Goal: Task Accomplishment & Management: Use online tool/utility

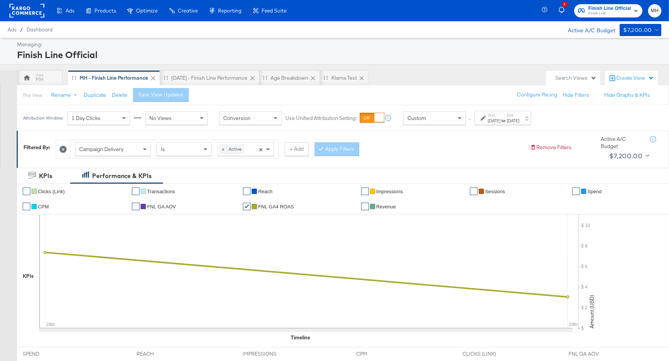
click at [31, 13] on rect at bounding box center [26, 11] width 35 height 14
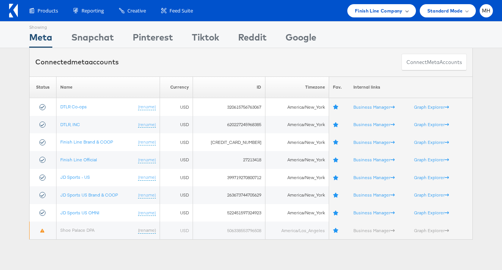
click at [406, 13] on div "Finish Line Company" at bounding box center [381, 11] width 53 height 8
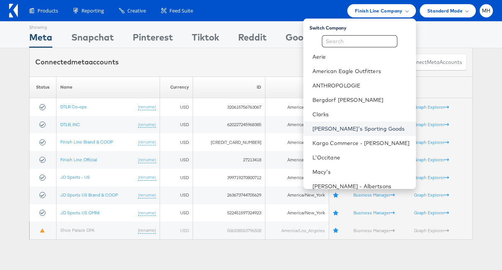
click at [369, 128] on link "Dick's Sporting Goods" at bounding box center [360, 129] width 97 height 8
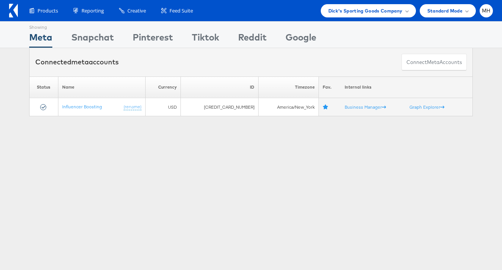
click at [83, 151] on div "Showing Meta Showing Snapchat Showing Pinterest Showing Tiktok Showing Reddit S…" at bounding box center [251, 210] width 502 height 379
click at [94, 40] on div "Snapchat" at bounding box center [92, 39] width 42 height 17
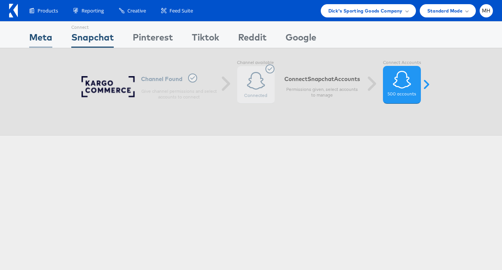
click at [42, 36] on div "Meta" at bounding box center [40, 39] width 23 height 17
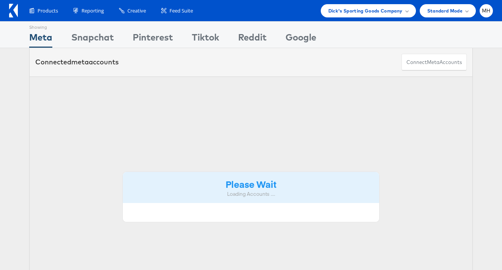
click at [42, 36] on div "Meta" at bounding box center [40, 39] width 23 height 17
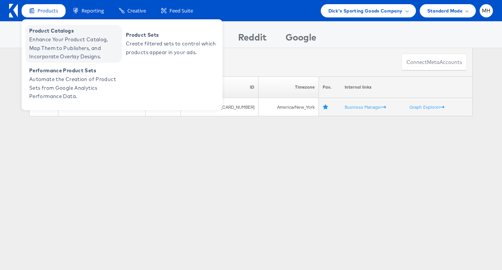
click at [63, 41] on span "Enhance Your Product Catalog, Map Them to Publishers, and Incorporate Overlay D…" at bounding box center [74, 48] width 91 height 26
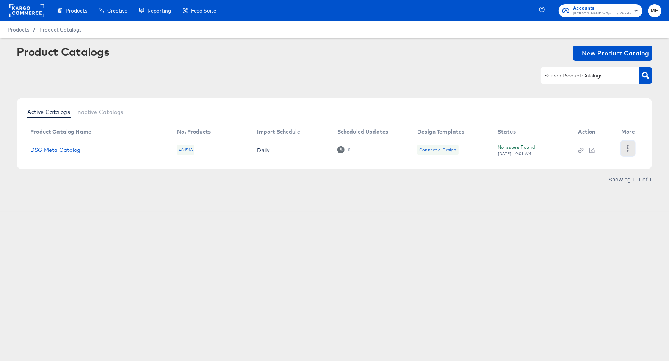
click at [627, 147] on icon "button" at bounding box center [628, 147] width 7 height 7
click at [67, 149] on link "DSG Meta Catalog" at bounding box center [55, 150] width 50 height 6
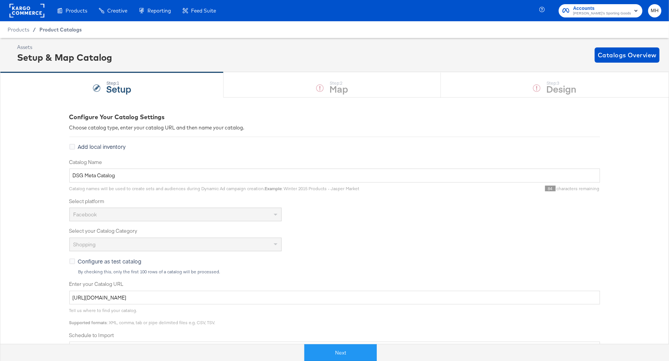
click at [51, 31] on span "Product Catalogs" at bounding box center [60, 30] width 42 height 6
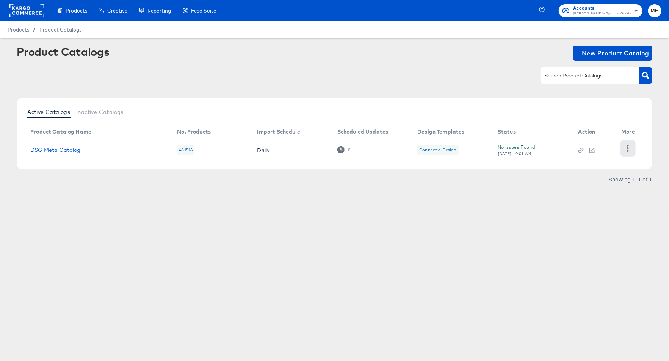
click at [629, 148] on icon "button" at bounding box center [628, 147] width 7 height 7
click at [581, 151] on div "HUD Checks (Internal)" at bounding box center [597, 147] width 76 height 12
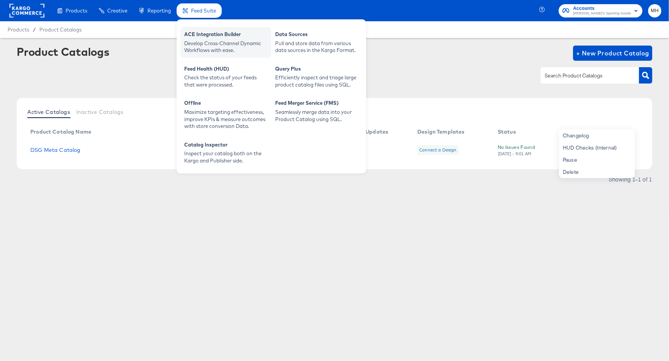
click at [206, 37] on div "ACE Integration Builder" at bounding box center [225, 35] width 83 height 9
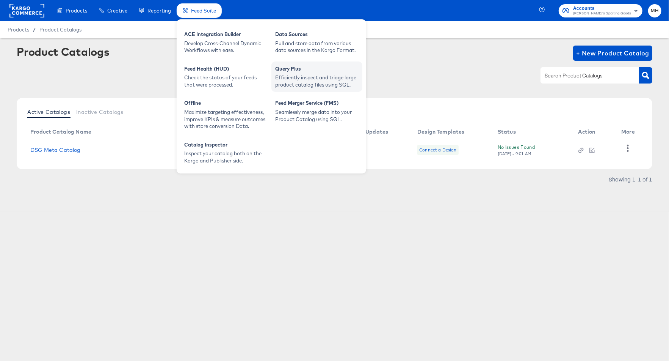
click at [290, 77] on div "Efficiently inspect and triage large product catalog files using SQL." at bounding box center [316, 81] width 83 height 14
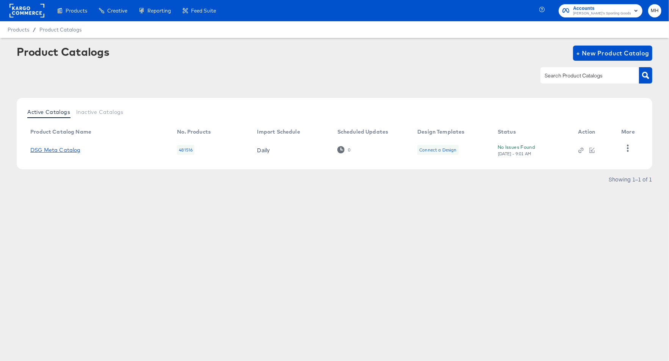
click at [65, 151] on link "DSG Meta Catalog" at bounding box center [55, 150] width 50 height 6
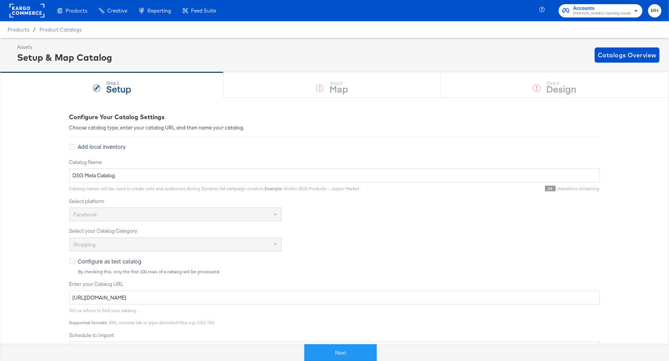
drag, startPoint x: 57, startPoint y: 30, endPoint x: 86, endPoint y: 39, distance: 29.9
click at [57, 30] on span "Product Catalogs" at bounding box center [60, 30] width 42 height 6
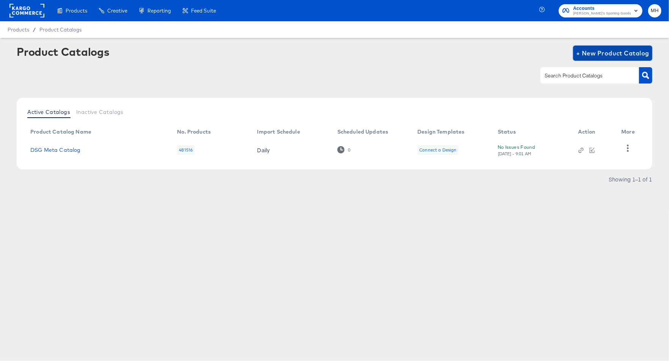
click at [611, 54] on span "+ New Product Catalog" at bounding box center [612, 53] width 73 height 11
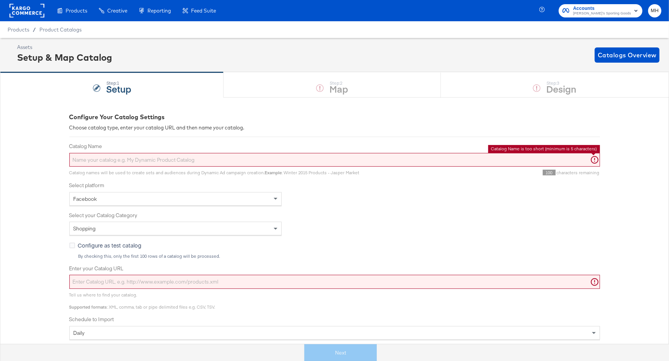
click at [245, 157] on input "Catalog Name" at bounding box center [334, 160] width 531 height 14
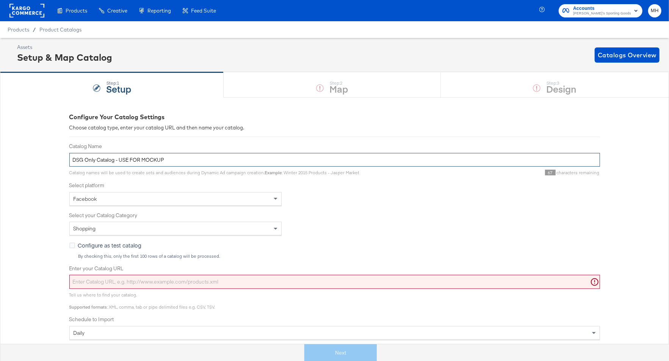
scroll to position [52, 0]
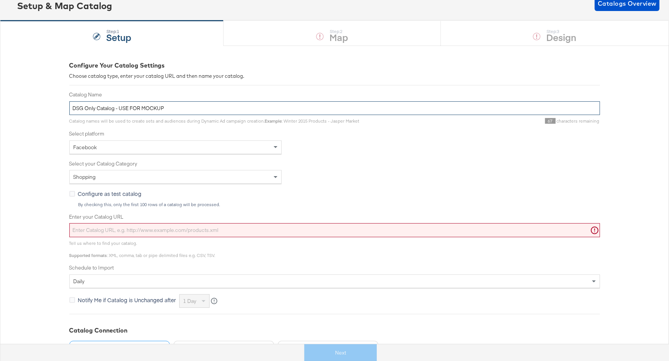
type input "DSG Only Catalog - USE FOR MOCKUP"
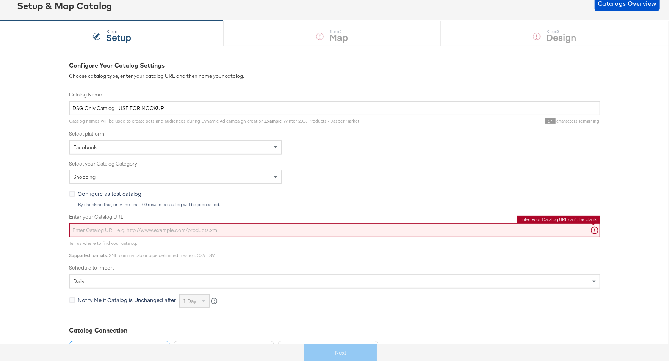
click at [201, 227] on input "Enter your Catalog URL" at bounding box center [334, 230] width 531 height 14
paste input "https://ace.stitcherads.com/exports/1496/universal/none/universal/export.tsv.gz"
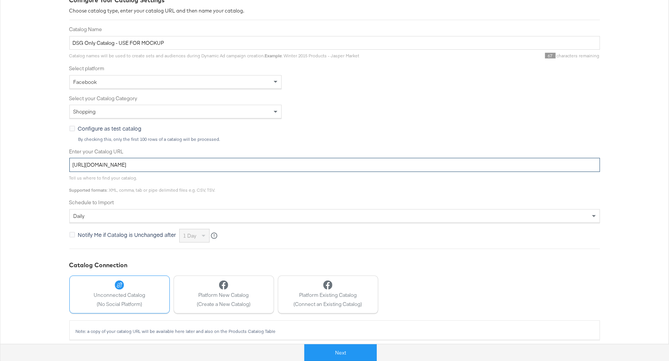
scroll to position [121, 0]
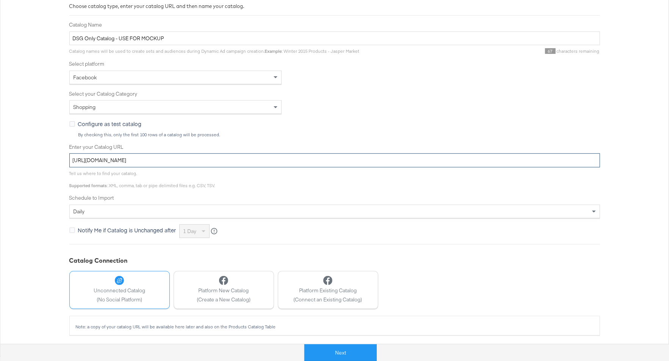
type input "https://ace.stitcherads.com/exports/1496/universal/none/universal/export.tsv.gz"
click at [245, 211] on div "daily" at bounding box center [335, 211] width 530 height 13
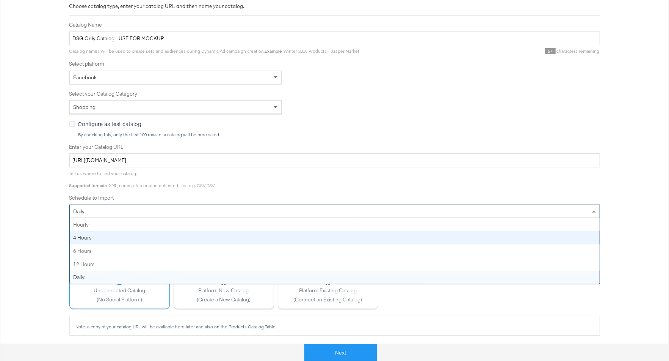
click at [8, 218] on div "Configure Your Catalog Settings Choose catalog type, enter your catalog URL and…" at bounding box center [334, 166] width 669 height 380
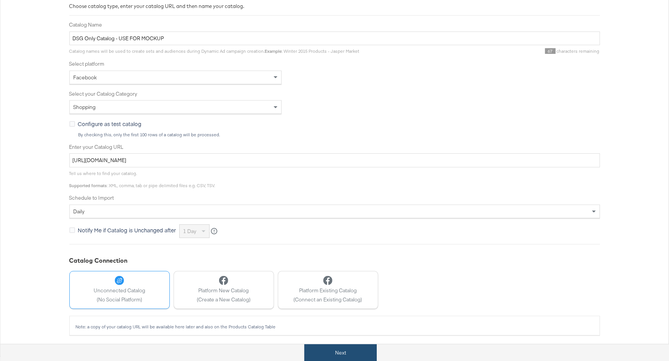
click at [372, 353] on button "Next" at bounding box center [340, 352] width 72 height 17
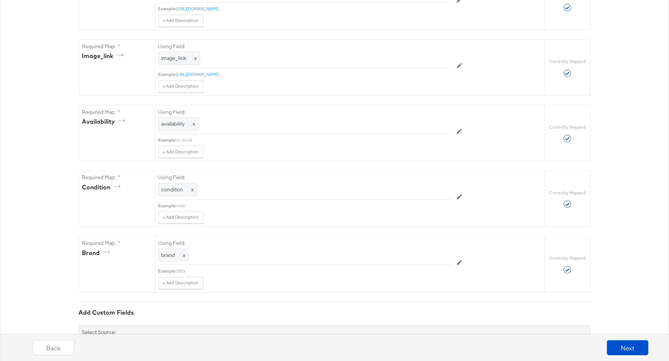
scroll to position [462, 0]
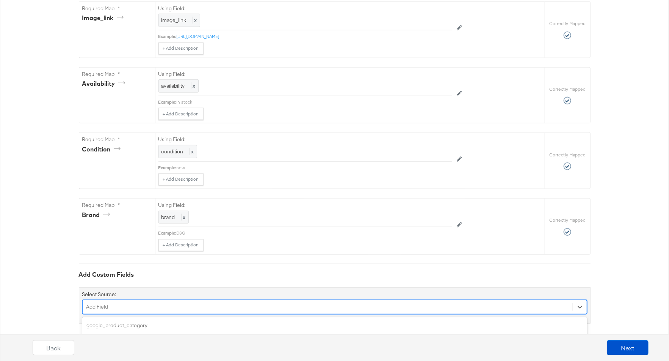
click at [299, 300] on div "option additional_image_link focused, 4 of 172. 172 results available. Use Up a…" at bounding box center [334, 307] width 505 height 14
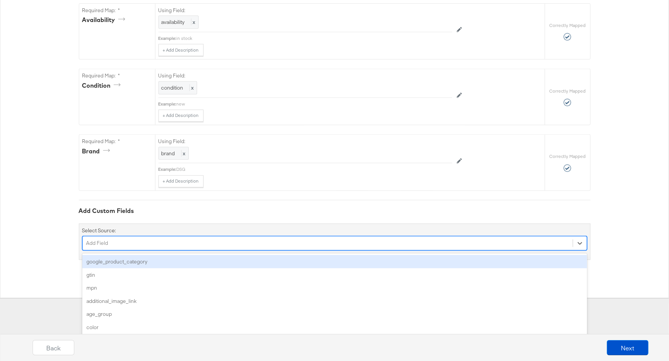
click at [256, 256] on div "google_product_category" at bounding box center [334, 261] width 505 height 13
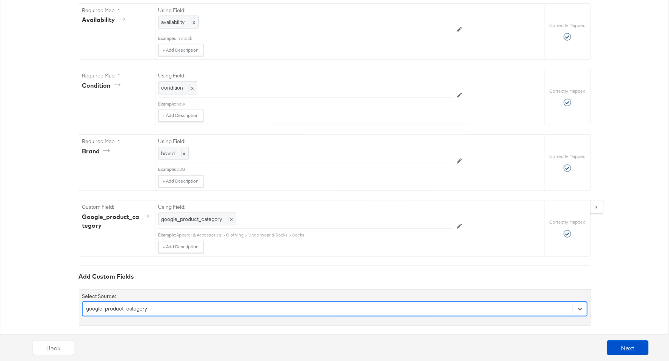
scroll to position [567, 0]
click at [259, 304] on div "option google_product_category, selected. option color focused, 5 of 171. 171 r…" at bounding box center [334, 307] width 505 height 14
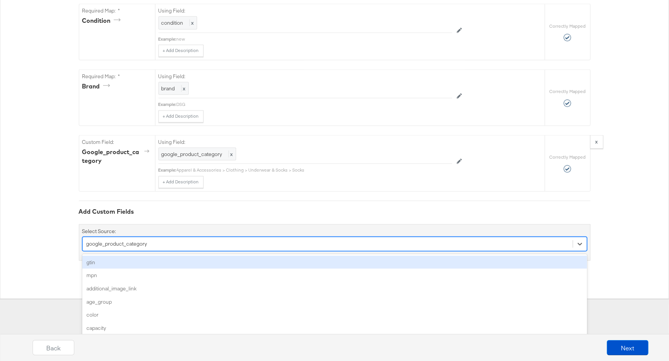
click at [232, 256] on div "gtin" at bounding box center [334, 262] width 505 height 13
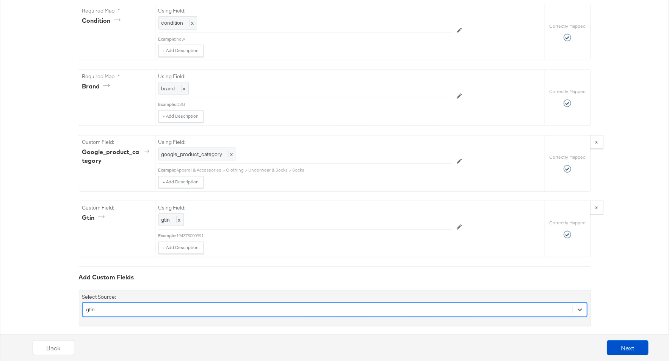
click at [231, 302] on div "option gtin, selected. Select is focused ,type to refine list, press Down to op…" at bounding box center [334, 309] width 505 height 14
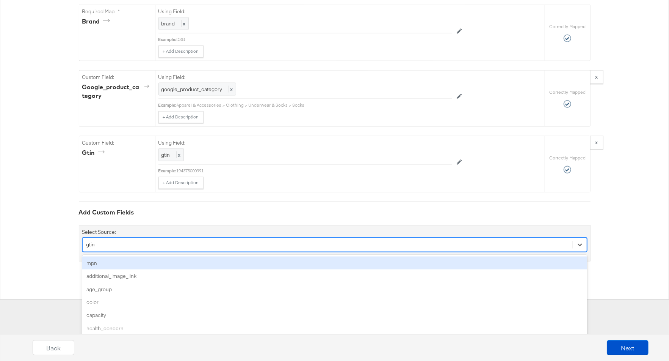
click at [231, 256] on div "mpn" at bounding box center [334, 262] width 505 height 13
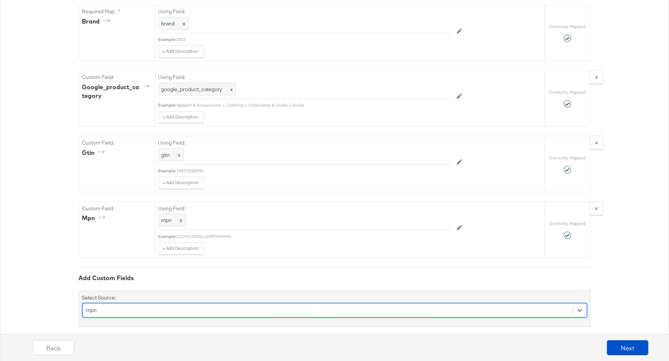
scroll to position [761, 0]
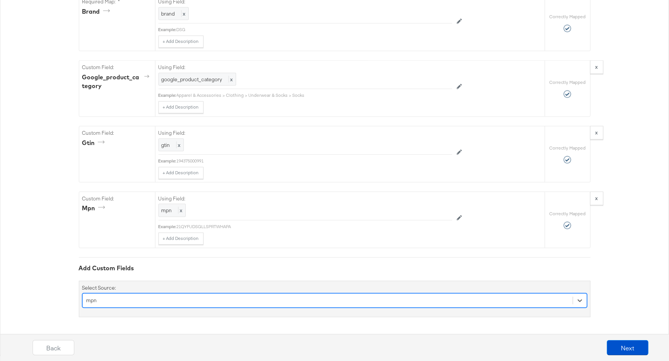
click at [231, 302] on div "option mpn, selected. Select is focused ,type to refine list, press Down to ope…" at bounding box center [334, 300] width 505 height 14
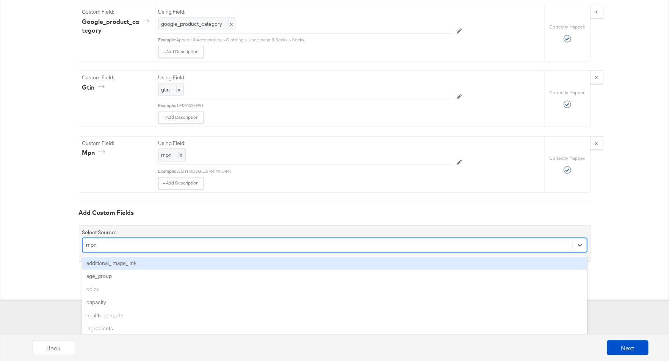
click at [226, 260] on div "additional_image_link" at bounding box center [334, 263] width 505 height 13
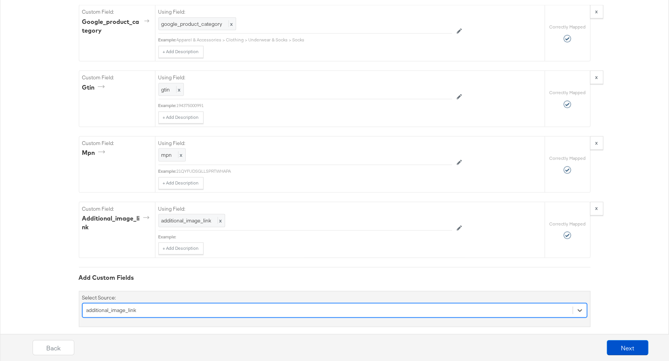
click at [269, 306] on div "option additional_image_link, selected. Select is focused ,type to refine list,…" at bounding box center [334, 310] width 505 height 14
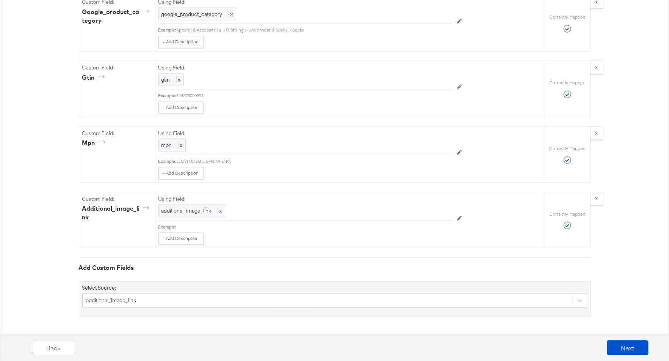
scroll to position [761, 0]
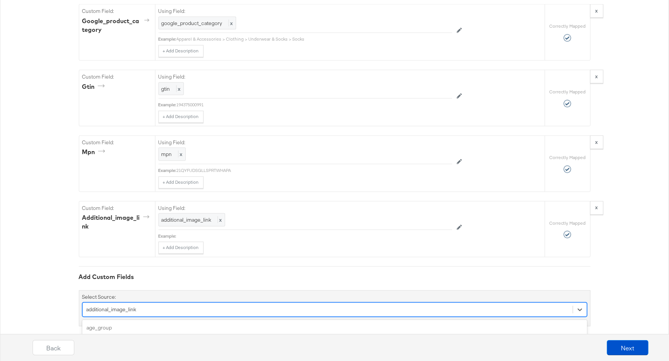
click at [178, 302] on div "option additional_image_link, selected. option health_concern focused, 4 of 168…" at bounding box center [334, 309] width 505 height 14
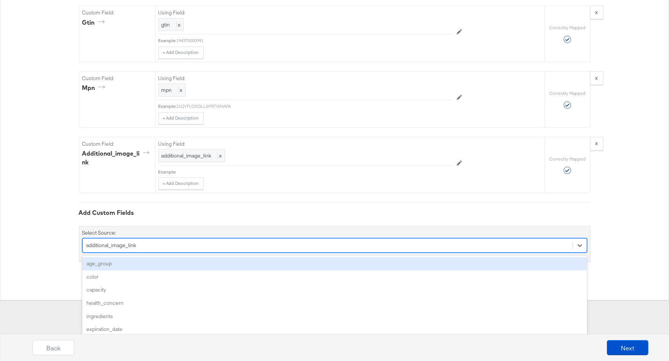
click at [151, 259] on div "age_group" at bounding box center [334, 263] width 505 height 13
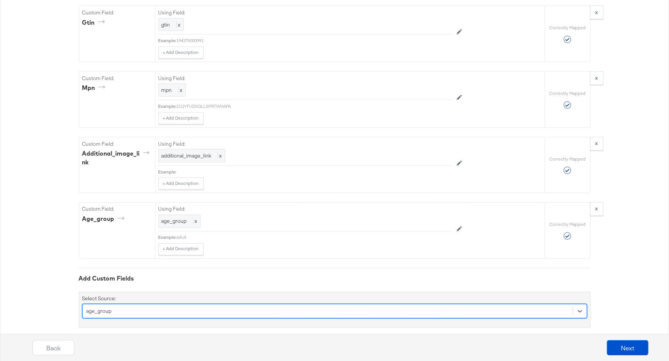
click at [251, 304] on div "option age_group, selected. Select is focused ,type to refine list, press Down …" at bounding box center [334, 311] width 505 height 14
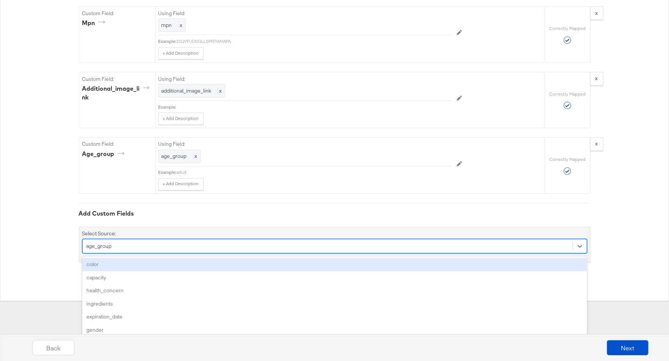
click at [185, 258] on div "color" at bounding box center [334, 264] width 505 height 13
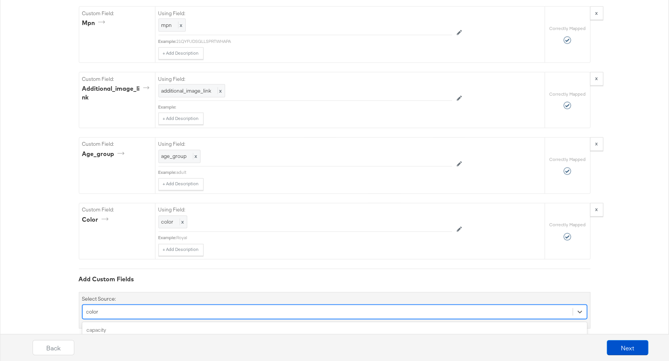
scroll to position [955, 0]
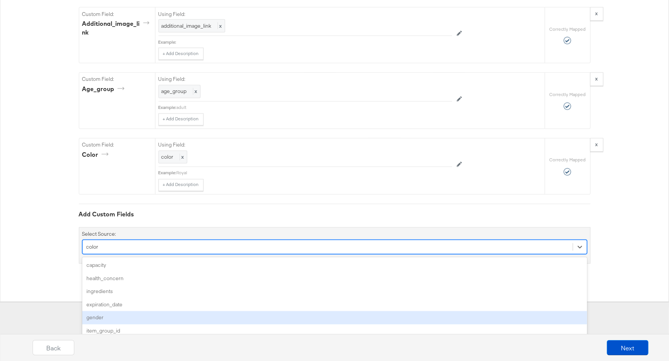
click at [195, 254] on div "option color, selected. option gender focused, 5 of 166. 166 results available.…" at bounding box center [334, 247] width 505 height 14
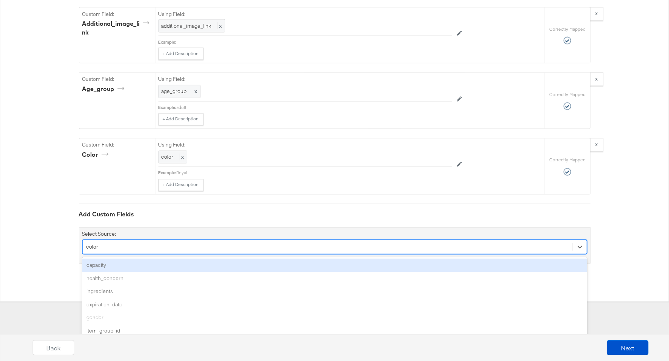
click at [143, 259] on div "capacity" at bounding box center [334, 265] width 505 height 13
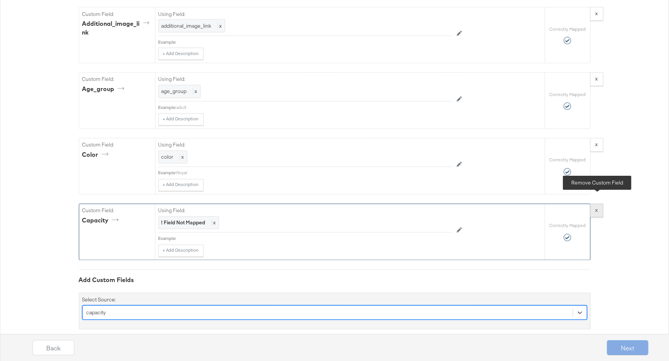
click at [598, 207] on strong "x" at bounding box center [597, 210] width 3 height 7
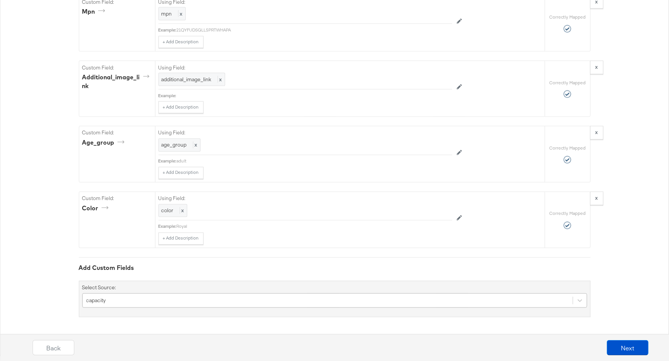
click at [203, 299] on div "capacity" at bounding box center [334, 300] width 505 height 14
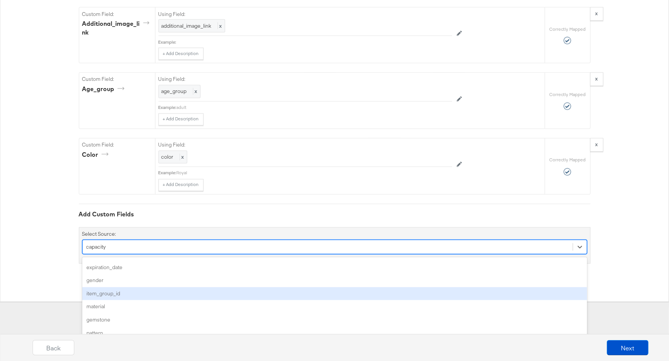
click at [182, 287] on div "item_group_id" at bounding box center [334, 293] width 505 height 13
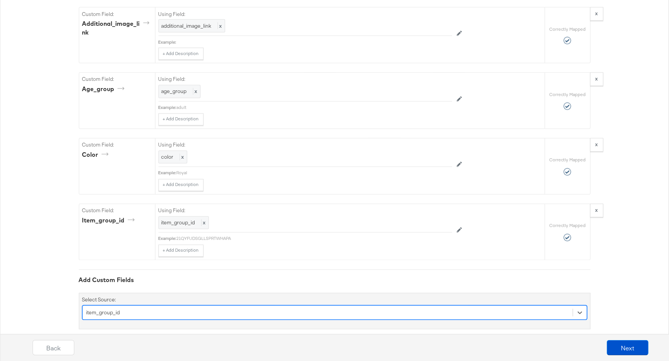
scroll to position [1020, 0]
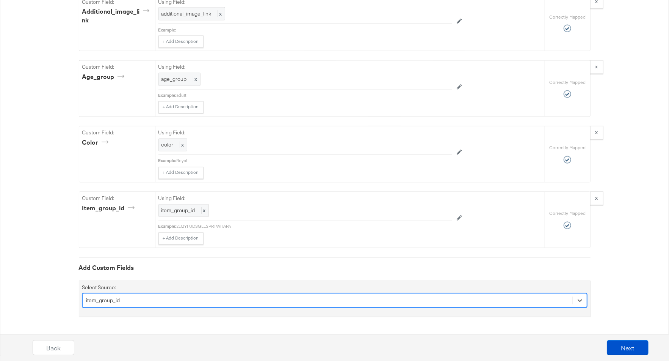
click at [245, 299] on div "option item_group_id, selected. Select is focused ,type to refine list, press D…" at bounding box center [334, 300] width 505 height 14
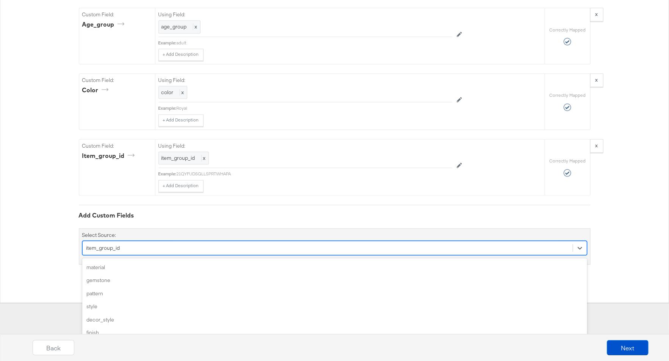
scroll to position [58, 0]
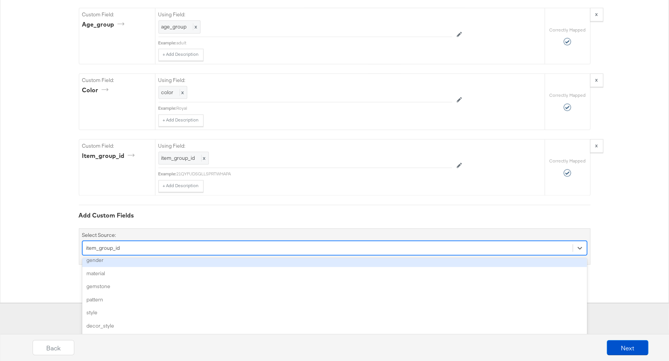
click at [151, 253] on div "gender" at bounding box center [334, 259] width 505 height 13
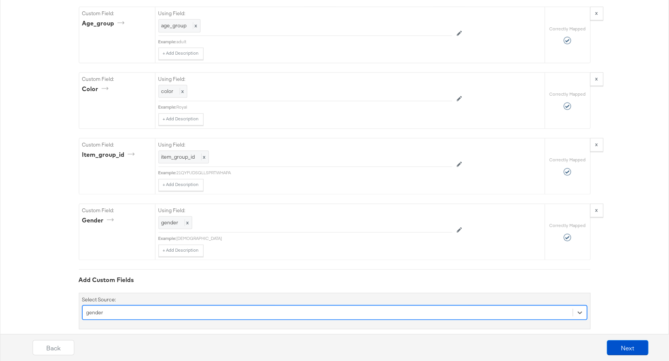
click at [199, 305] on div "option gender, selected. Select is focused ,type to refine list, press Down to …" at bounding box center [334, 312] width 505 height 14
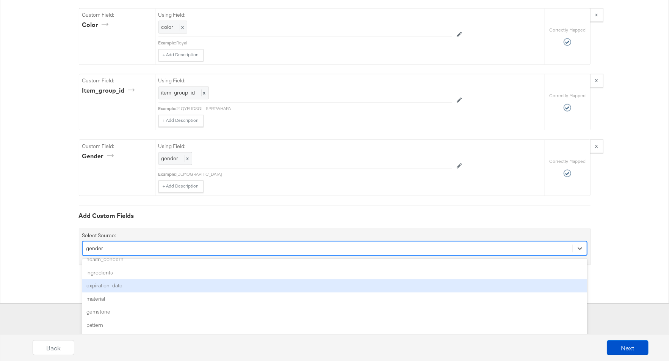
scroll to position [20, 0]
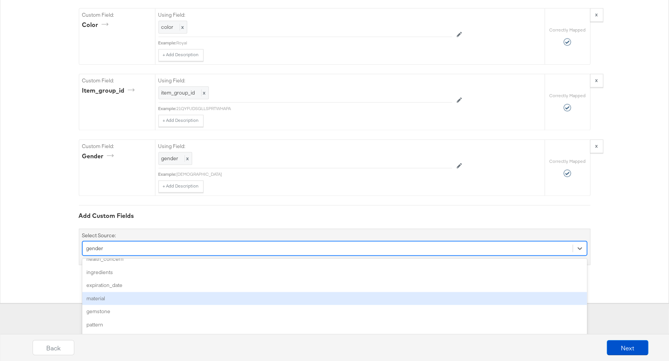
click at [139, 292] on div "material" at bounding box center [334, 298] width 505 height 13
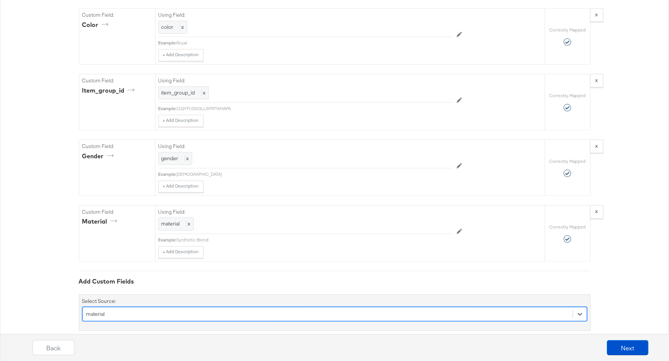
click at [179, 306] on div "option material, selected. Select is focused ,type to refine list, press Down t…" at bounding box center [334, 313] width 505 height 14
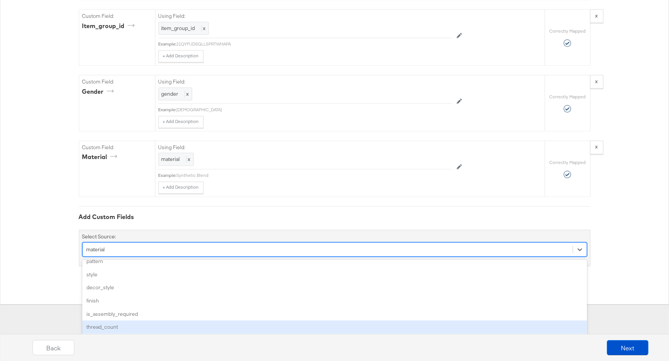
scroll to position [46, 0]
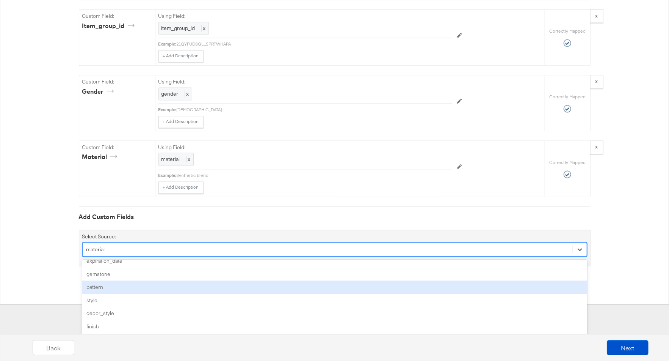
click at [115, 280] on div "pattern" at bounding box center [334, 286] width 505 height 13
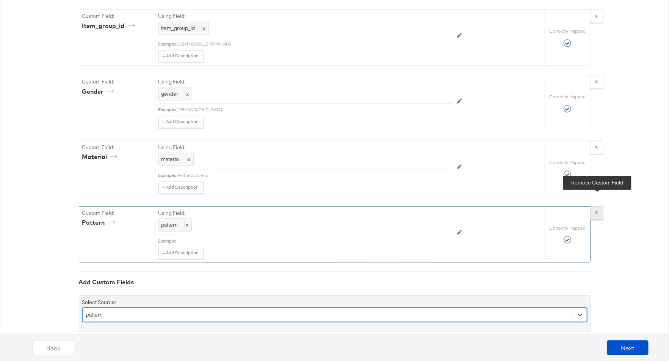
click at [599, 206] on button "x" at bounding box center [596, 213] width 13 height 14
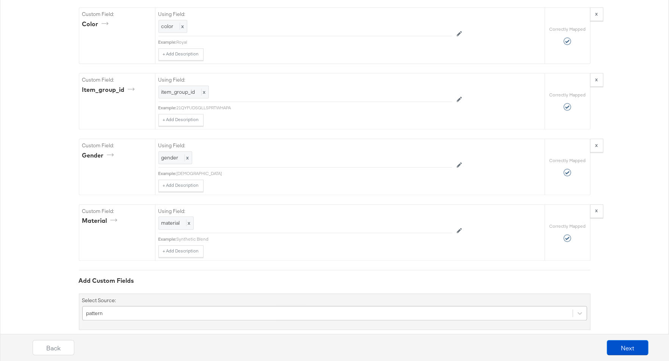
click at [257, 306] on div "pattern" at bounding box center [334, 313] width 505 height 14
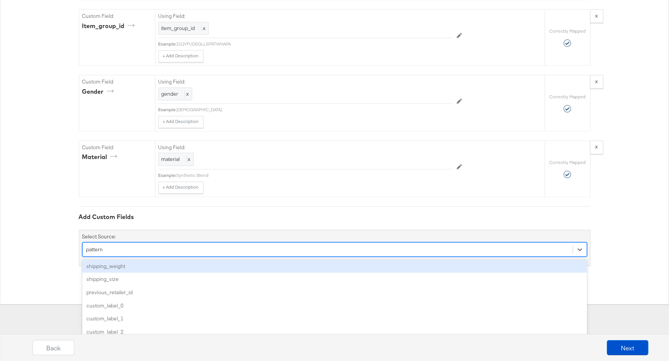
scroll to position [390, 0]
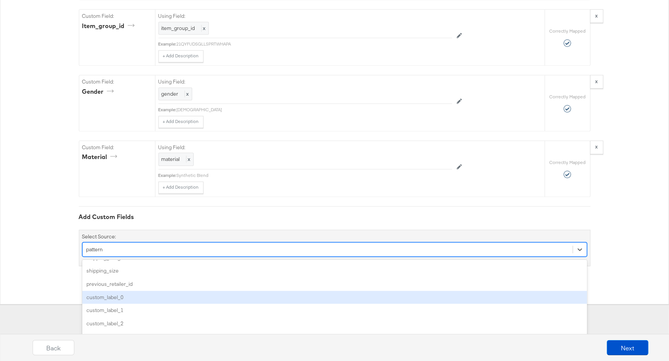
click at [147, 290] on div "custom_label_0" at bounding box center [334, 296] width 505 height 13
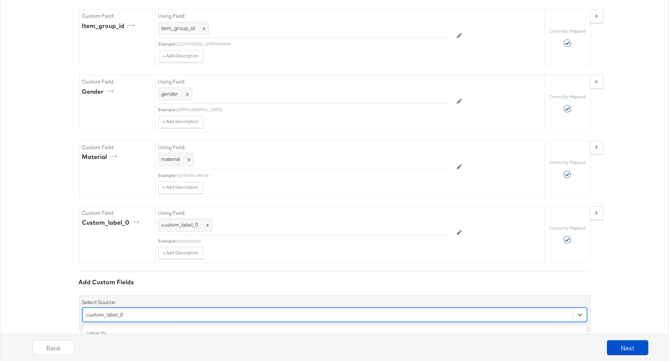
click at [151, 307] on div "option custom_label_0, selected. option gemstone focused, 5 of 162. 162 results…" at bounding box center [334, 314] width 505 height 14
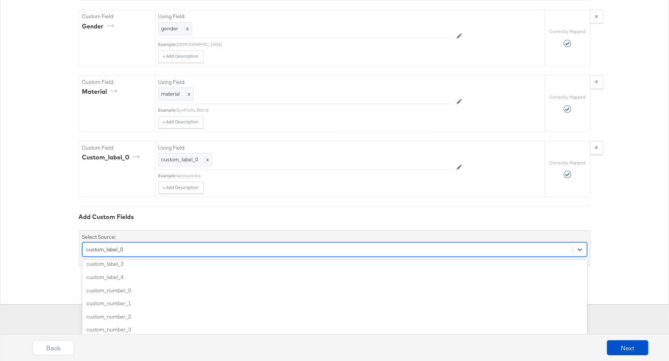
scroll to position [431, 0]
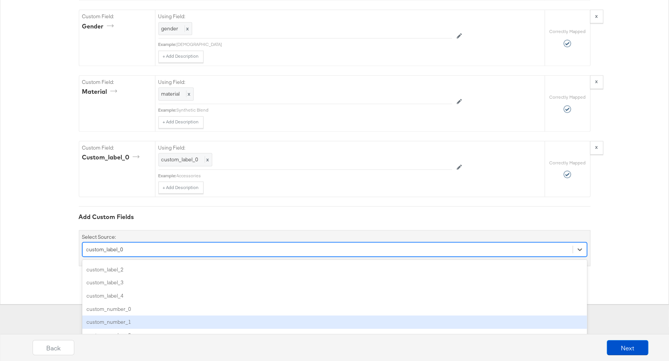
click at [123, 315] on div "custom_number_1" at bounding box center [334, 321] width 505 height 13
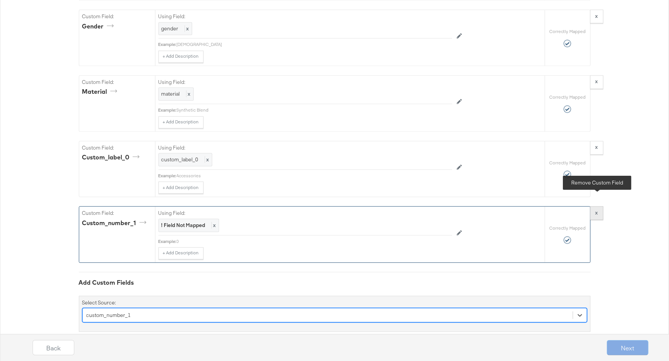
click at [596, 209] on strong "x" at bounding box center [597, 212] width 3 height 7
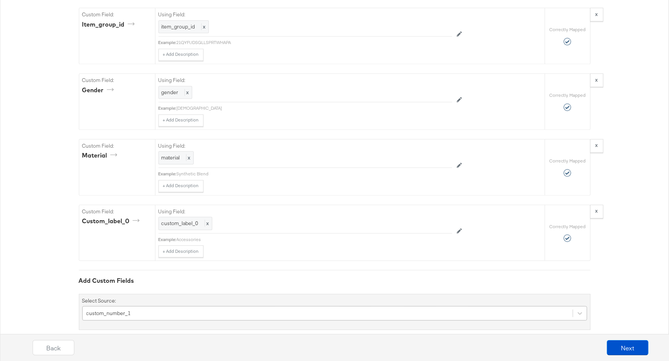
scroll to position [1215, 0]
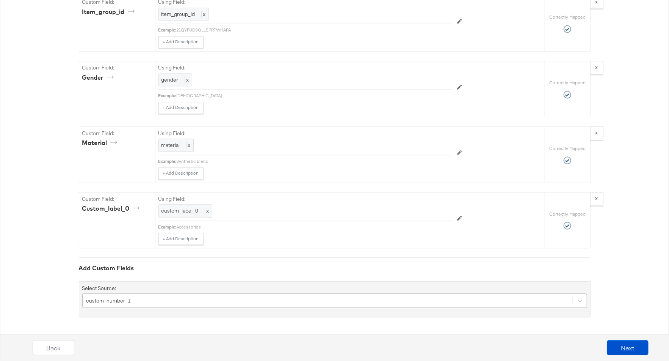
click at [262, 303] on div "custom_number_1" at bounding box center [334, 300] width 505 height 14
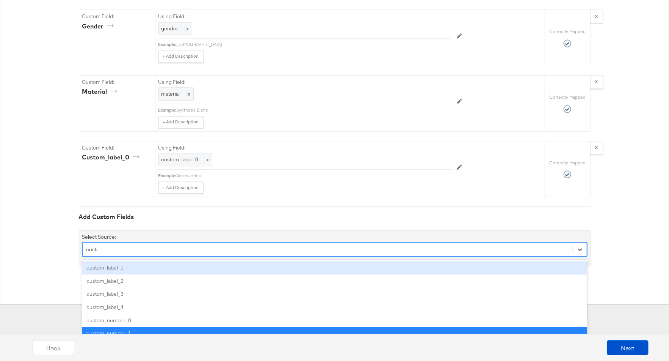
type input "custom"
click at [192, 261] on div "custom_label_1" at bounding box center [334, 267] width 505 height 13
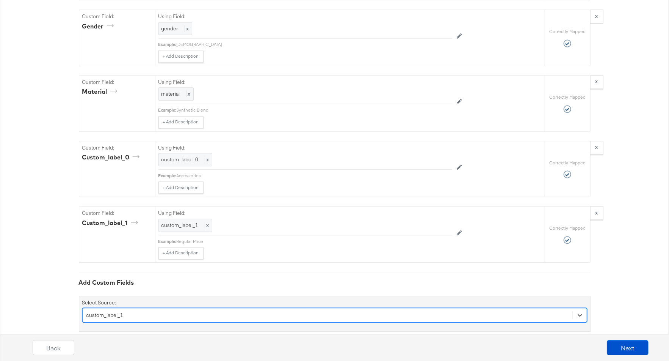
click at [162, 308] on div "option custom_label_1, selected. Select is focused ,type to refine list, press …" at bounding box center [334, 315] width 505 height 14
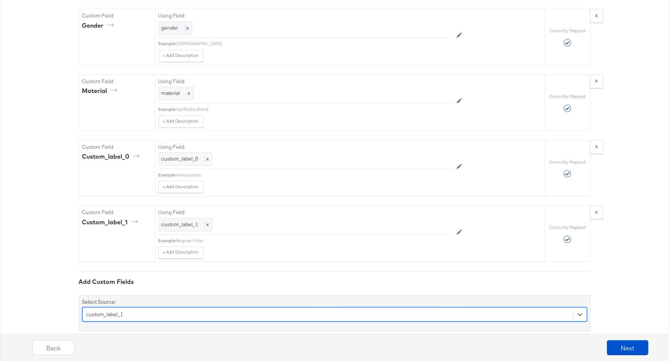
click at [143, 307] on div "option custom_label_1, selected. Select is focused ,type to refine list, press …" at bounding box center [334, 314] width 505 height 14
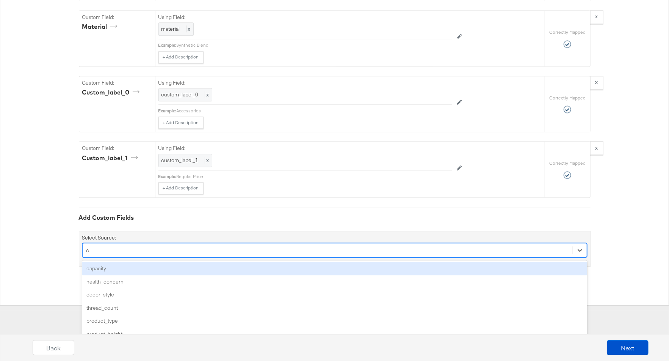
scroll to position [1274, 0]
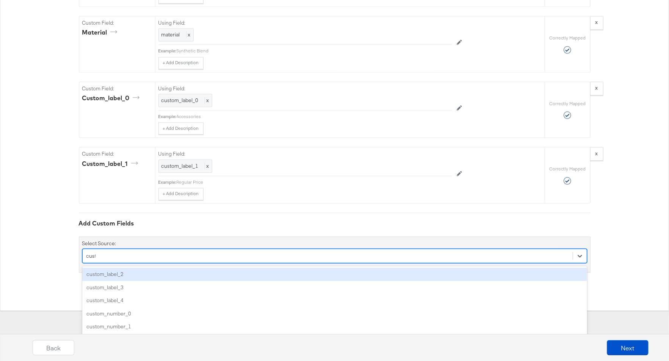
type input "custom"
click at [125, 267] on div "custom_label_2" at bounding box center [334, 273] width 505 height 13
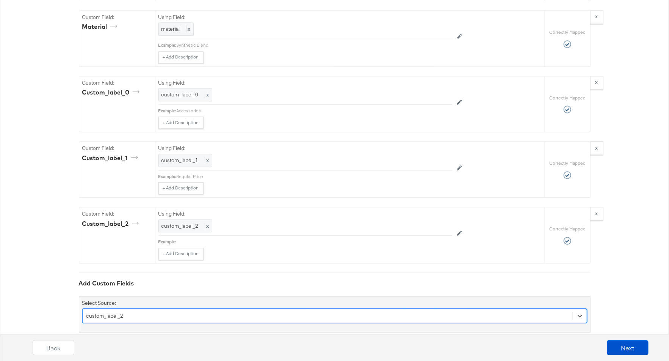
click at [128, 308] on div "option custom_label_2, selected. Select is focused ,type to refine list, press …" at bounding box center [334, 315] width 505 height 14
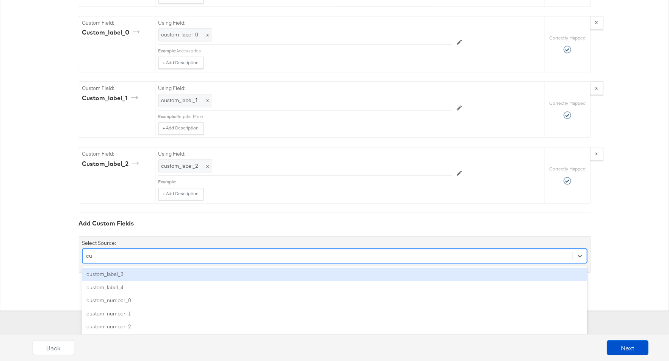
scroll to position [1326, 0]
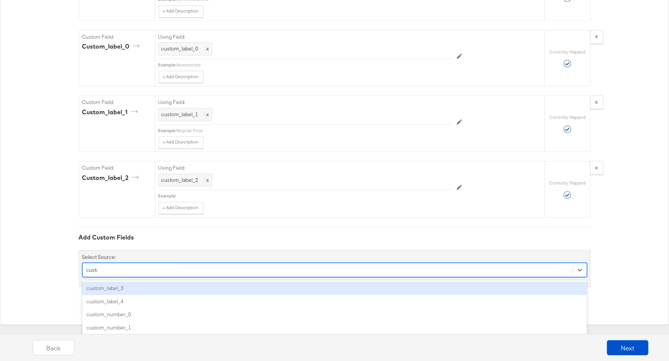
type input "custom"
click at [122, 281] on div "custom_label_3" at bounding box center [334, 287] width 505 height 13
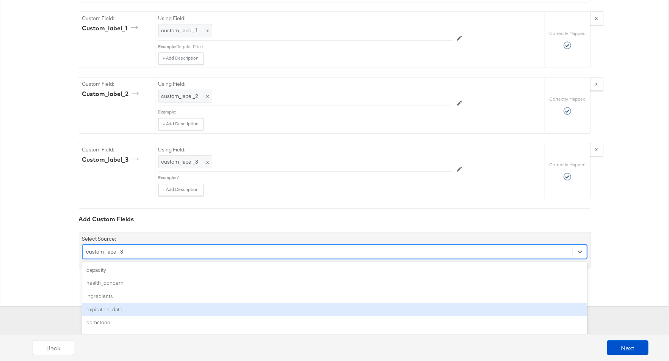
click at [131, 259] on div "option custom_label_3, selected. option expiration_date focused, 4 of 159. 159 …" at bounding box center [334, 251] width 505 height 14
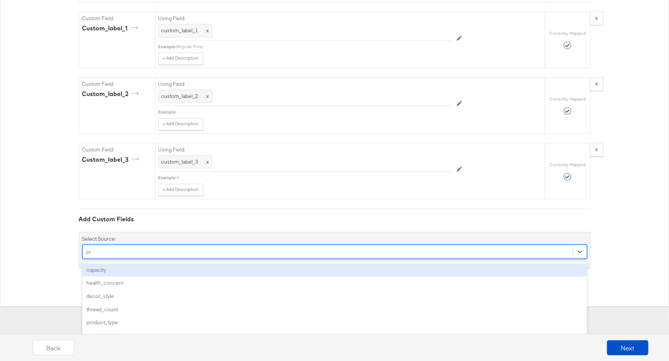
scroll to position [1377, 0]
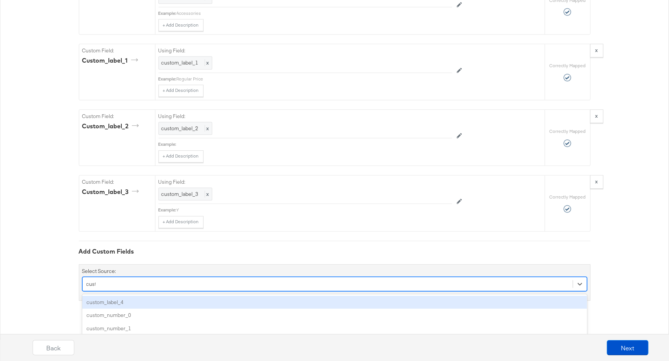
type input "custom"
click at [130, 295] on div "custom_label_4" at bounding box center [334, 301] width 505 height 13
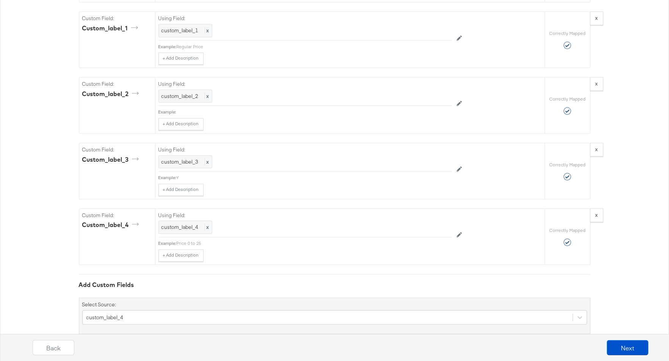
click at [629, 353] on button "Next" at bounding box center [628, 347] width 42 height 15
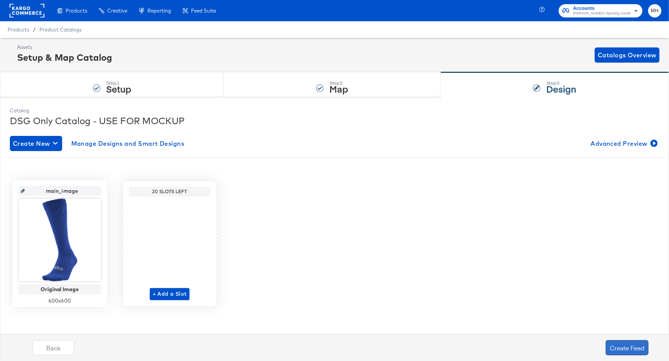
click at [623, 350] on button "Create Feed" at bounding box center [627, 347] width 43 height 15
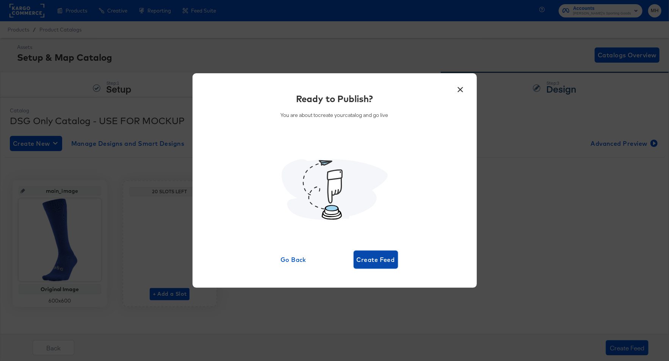
click at [384, 265] on button "Create Feed" at bounding box center [376, 259] width 44 height 18
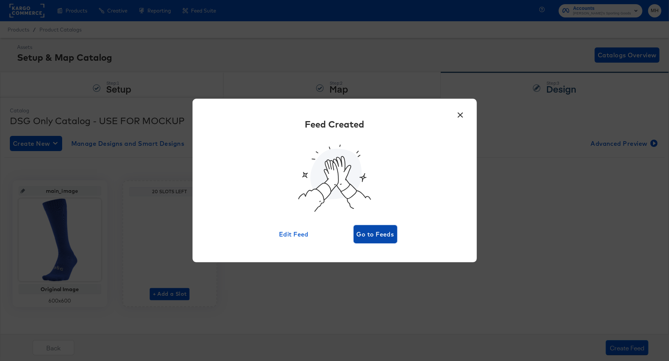
click at [379, 235] on span "Go to Feeds" at bounding box center [376, 234] width 38 height 11
